Goal: Information Seeking & Learning: Learn about a topic

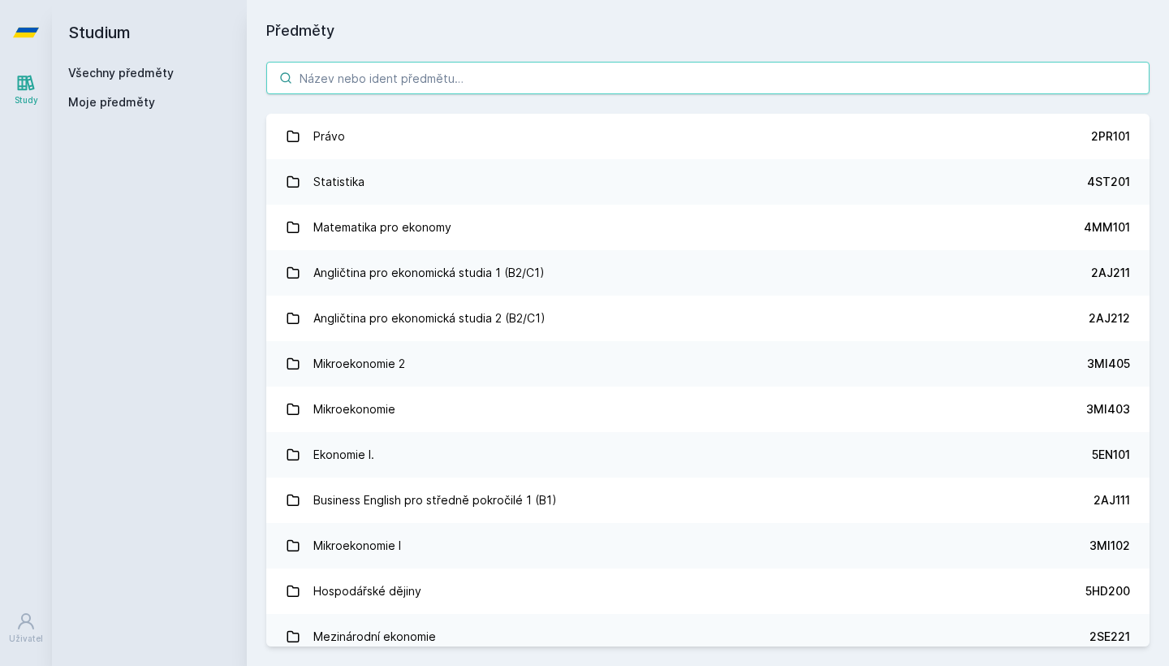
click at [381, 75] on input "search" at bounding box center [707, 78] width 883 height 32
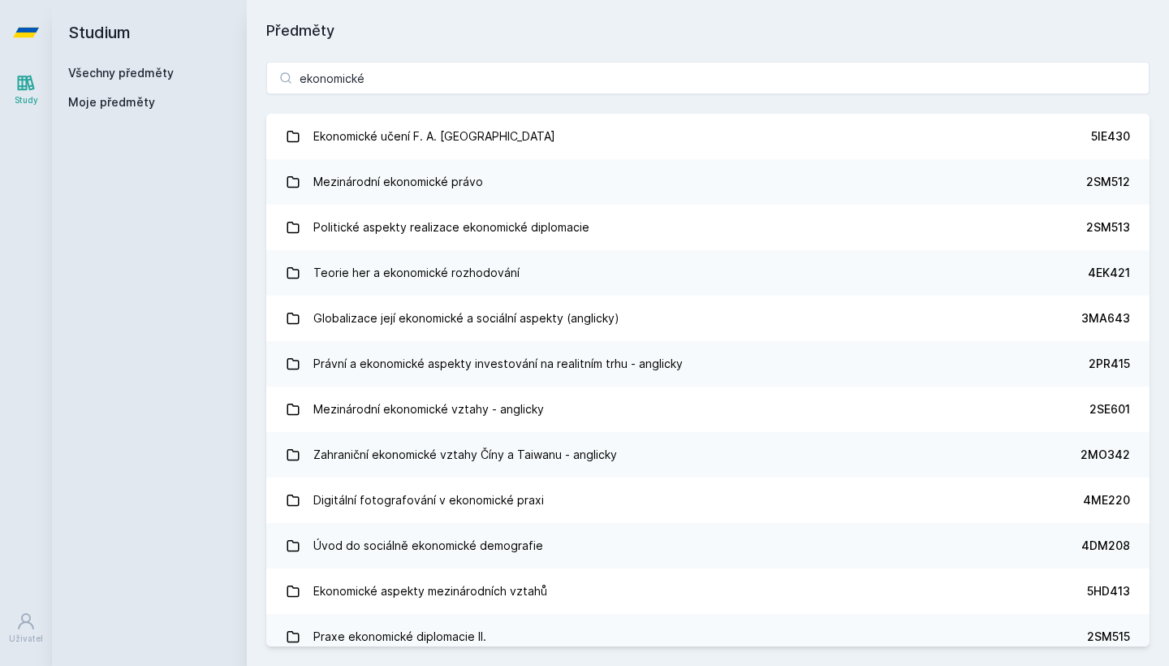
click at [408, 99] on div "ekonomické Ekonomické učení F. A. Hayeka 5IE430 Mezinárodní ekonomické právo 2S…" at bounding box center [708, 353] width 922 height 623
click at [397, 76] on input "ekonomické" at bounding box center [707, 78] width 883 height 32
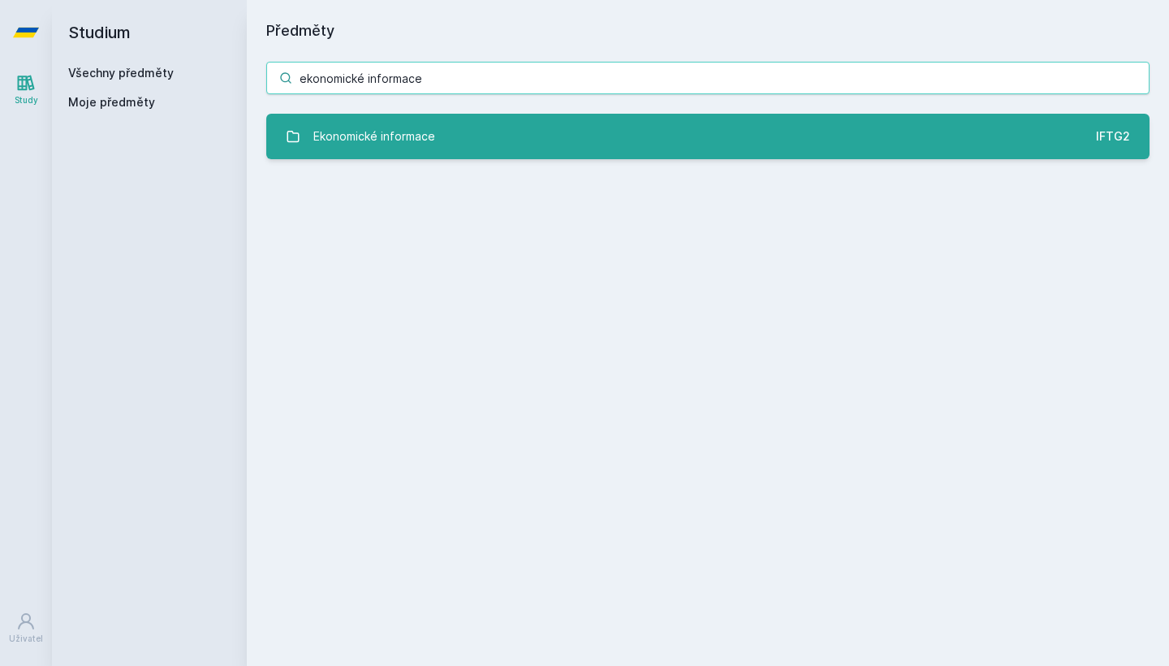
type input "ekonomické informace"
click at [437, 129] on link "Ekonomické informace IFTG2" at bounding box center [707, 136] width 883 height 45
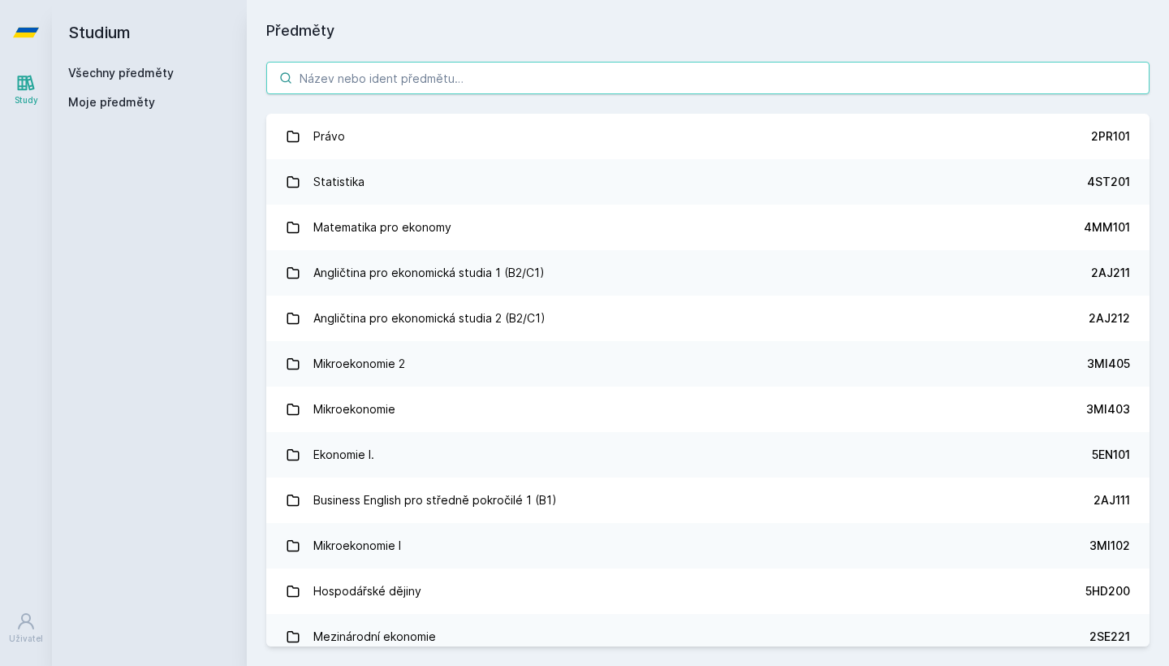
click at [343, 79] on input "search" at bounding box center [707, 78] width 883 height 32
type input "v"
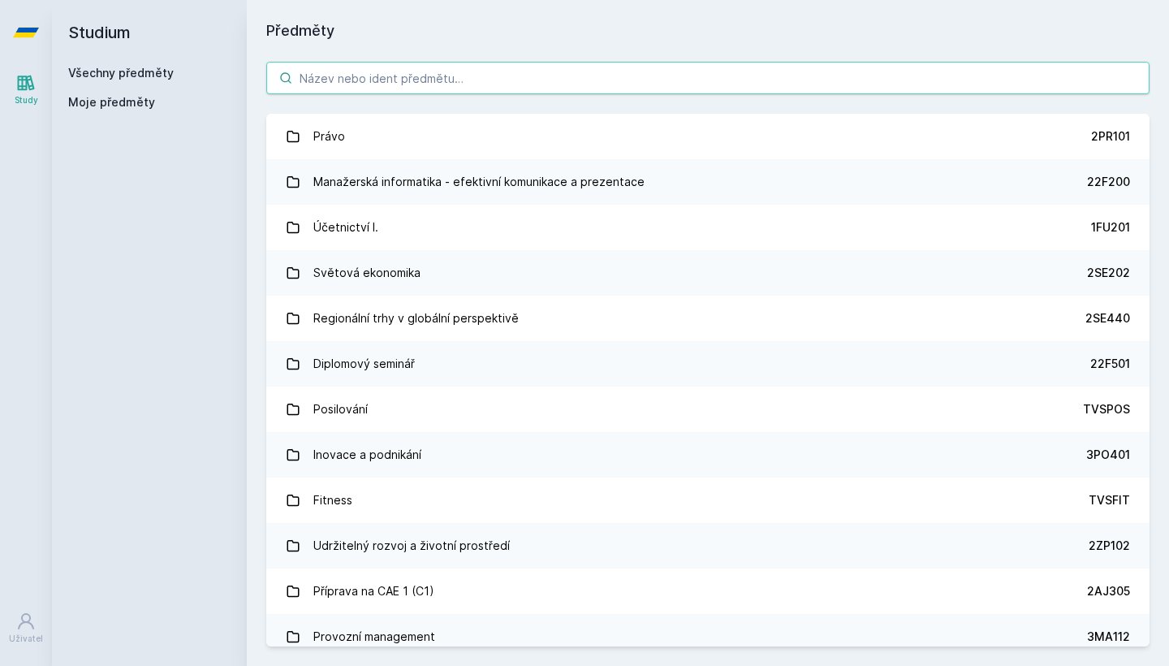
type input "v"
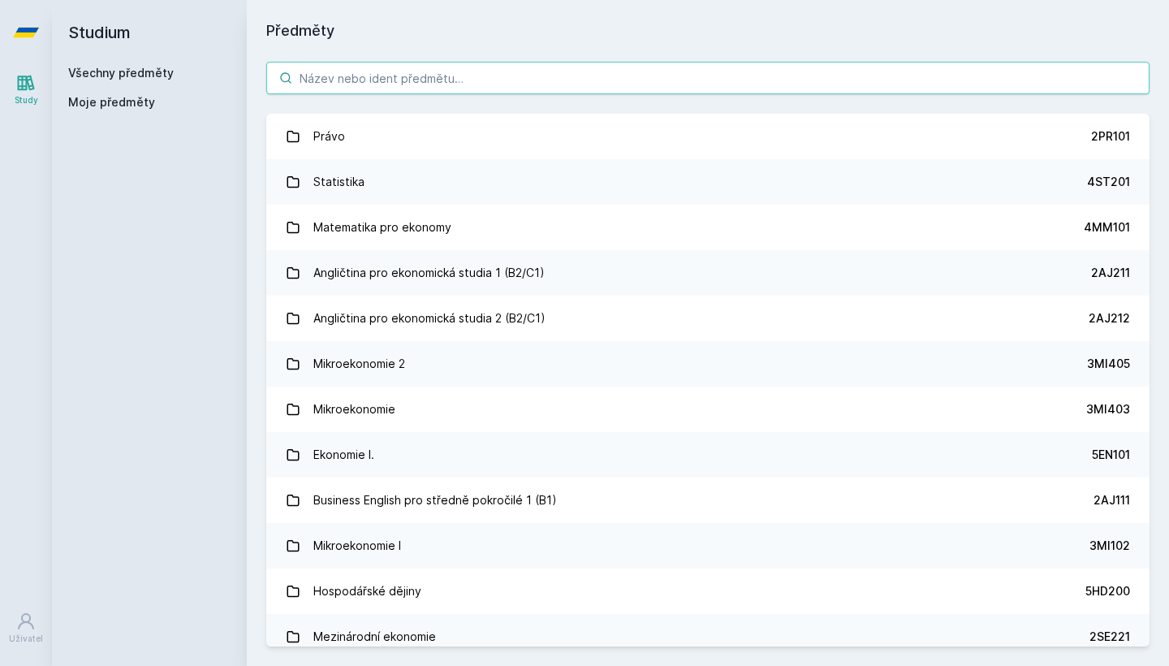
click at [373, 71] on input "search" at bounding box center [707, 78] width 883 height 32
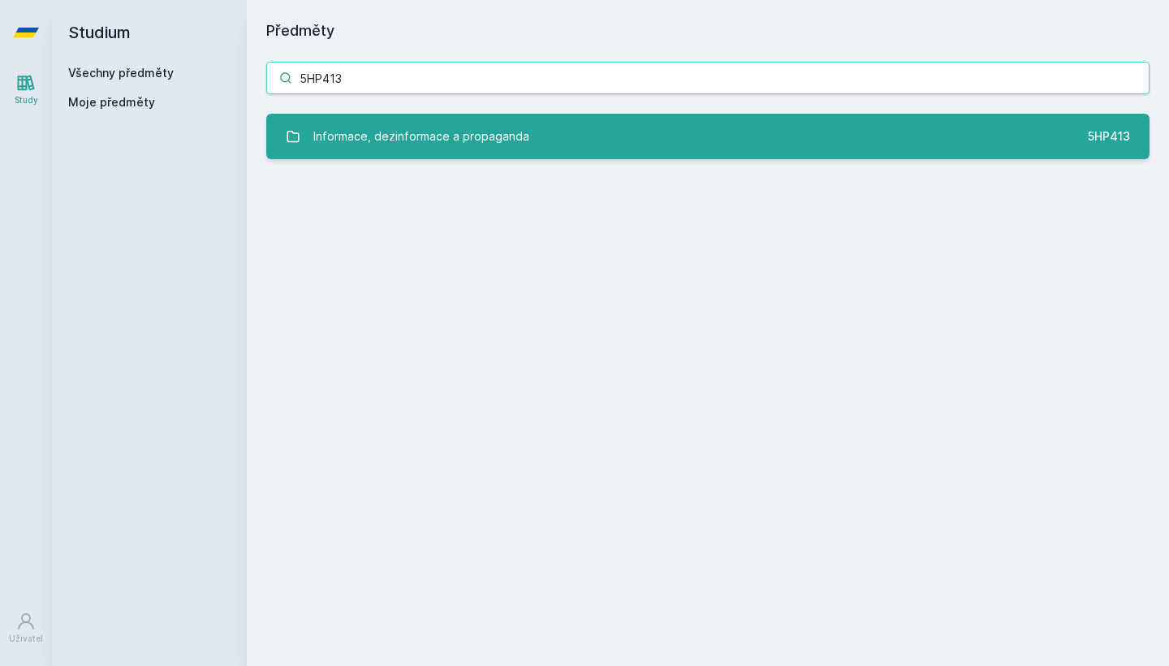
type input "5HP413"
click at [415, 136] on div "Informace, dezinformace a propaganda" at bounding box center [421, 136] width 216 height 32
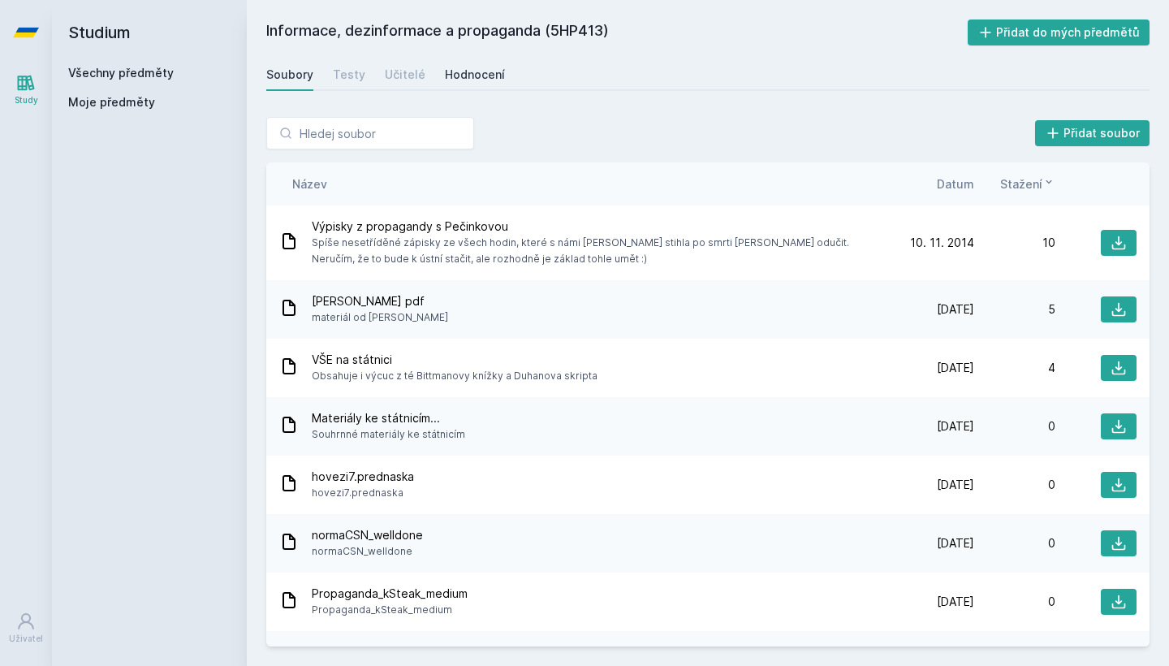
click at [464, 76] on div "Hodnocení" at bounding box center [475, 75] width 60 height 16
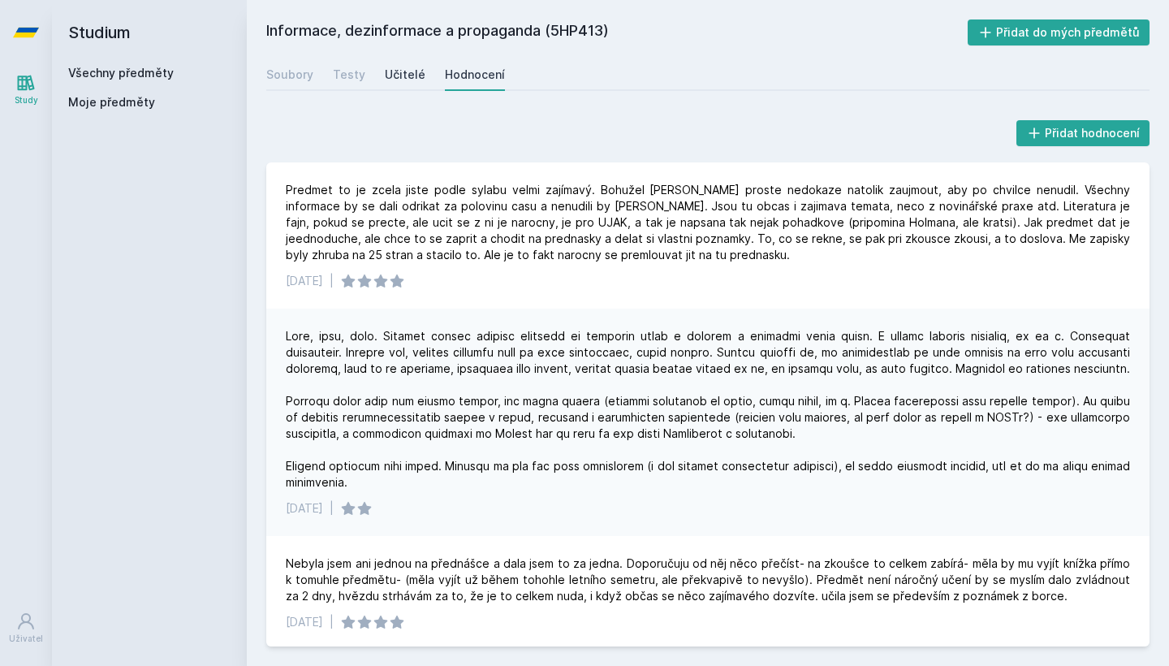
click at [401, 72] on div "Učitelé" at bounding box center [405, 75] width 41 height 16
